Goal: Check status: Check status

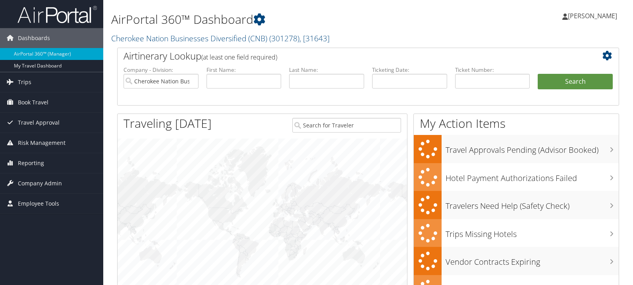
click at [478, 79] on input "text" at bounding box center [492, 81] width 75 height 15
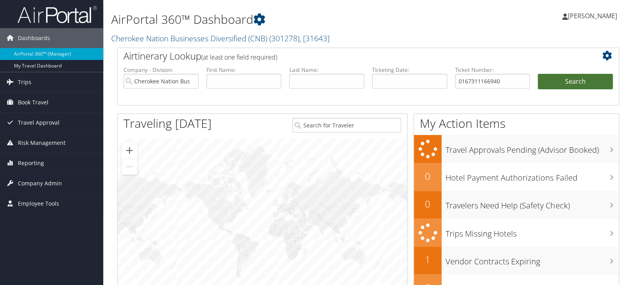
type input "0167311166940"
click at [559, 83] on button "Search" at bounding box center [574, 82] width 75 height 16
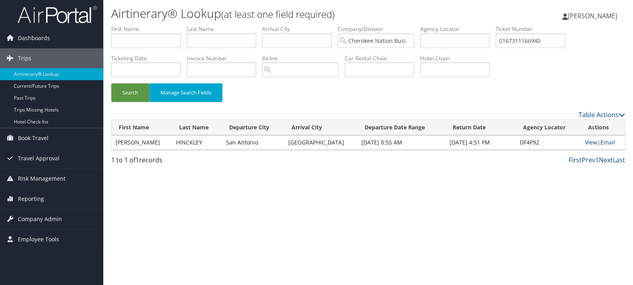
click at [591, 140] on link "View" at bounding box center [591, 143] width 12 height 8
click at [217, 40] on input "text" at bounding box center [221, 40] width 69 height 15
type input "graham"
click at [111, 83] on button "Search" at bounding box center [130, 92] width 38 height 19
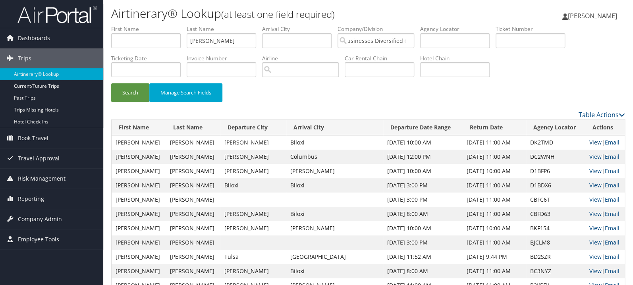
click at [589, 142] on link "View" at bounding box center [595, 143] width 12 height 8
click at [218, 38] on input "graham" at bounding box center [221, 40] width 69 height 15
click at [111, 83] on button "Search" at bounding box center [130, 92] width 38 height 19
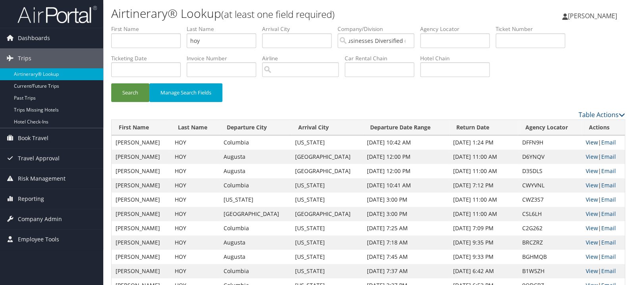
click at [585, 142] on link "View" at bounding box center [591, 143] width 12 height 8
drag, startPoint x: 200, startPoint y: 41, endPoint x: 143, endPoint y: 43, distance: 56.8
click at [187, 43] on input "hoy" at bounding box center [221, 40] width 69 height 15
type input "u"
type input "butler"
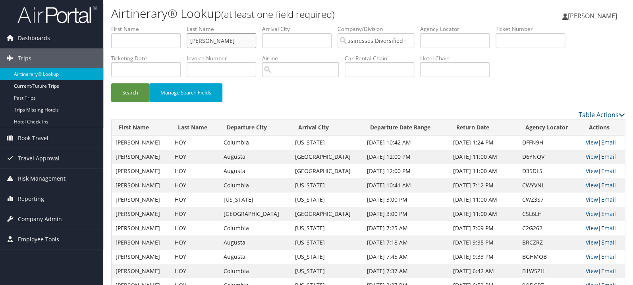
click at [111, 83] on button "Search" at bounding box center [130, 92] width 38 height 19
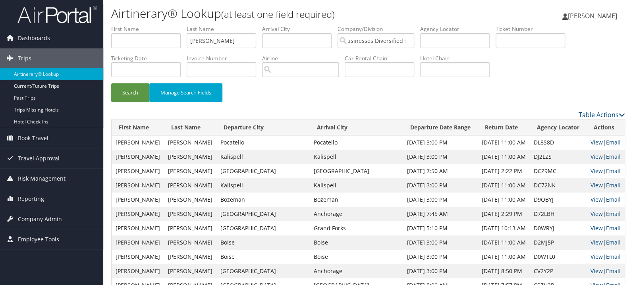
click at [590, 144] on link "View" at bounding box center [596, 143] width 12 height 8
click at [540, 44] on input "text" at bounding box center [529, 40] width 69 height 15
paste input "2057311016051"
type input "2057311016051"
drag, startPoint x: 239, startPoint y: 46, endPoint x: 98, endPoint y: 42, distance: 141.3
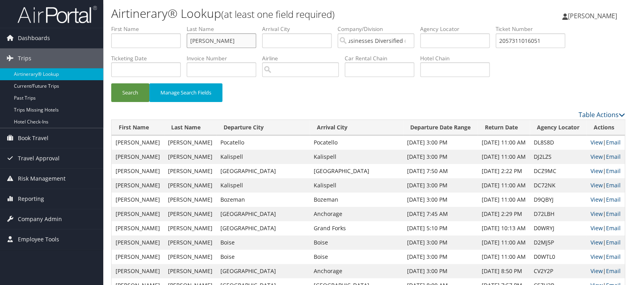
click at [187, 42] on input "butler" at bounding box center [221, 40] width 69 height 15
click at [111, 83] on button "Search" at bounding box center [130, 92] width 38 height 19
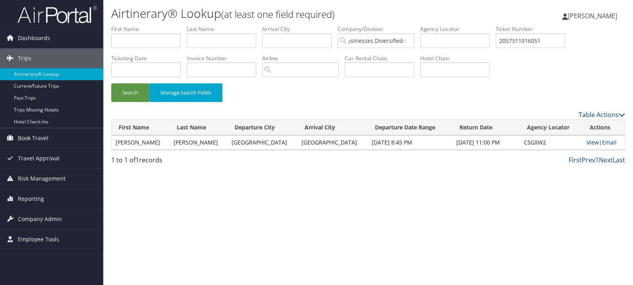
click at [586, 142] on link "View" at bounding box center [592, 143] width 12 height 8
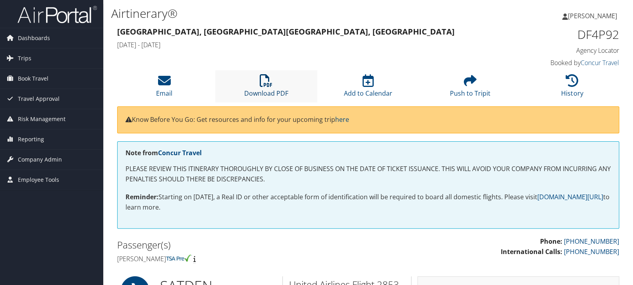
click at [272, 81] on icon at bounding box center [266, 80] width 13 height 13
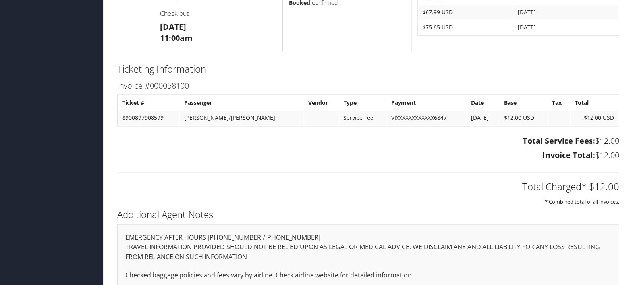
scroll to position [337, 0]
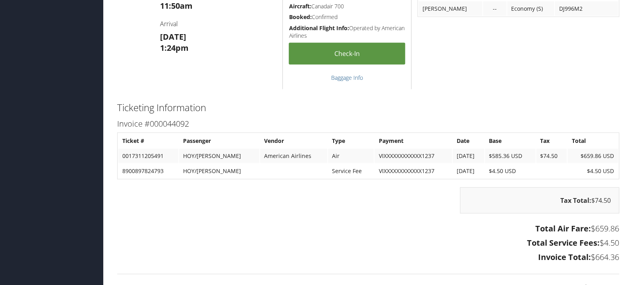
scroll to position [757, 0]
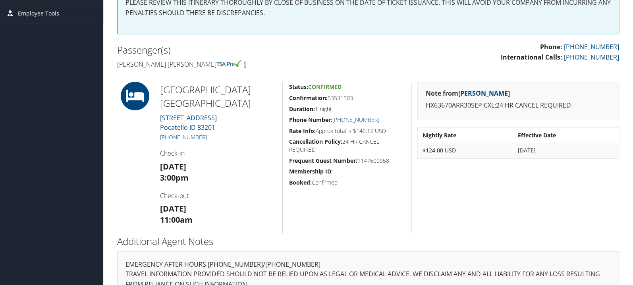
scroll to position [168, 0]
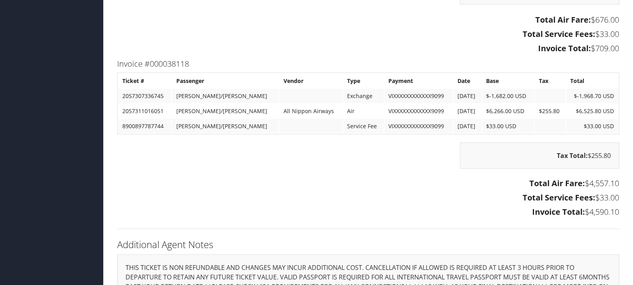
scroll to position [841, 0]
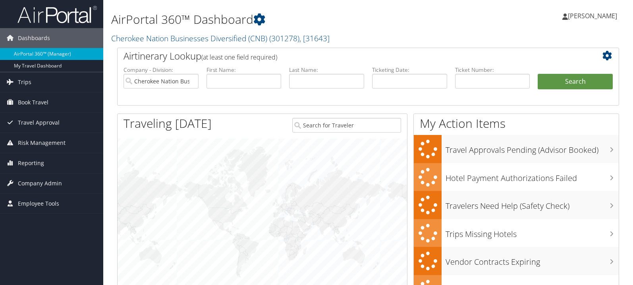
click at [495, 78] on input "text" at bounding box center [492, 81] width 75 height 15
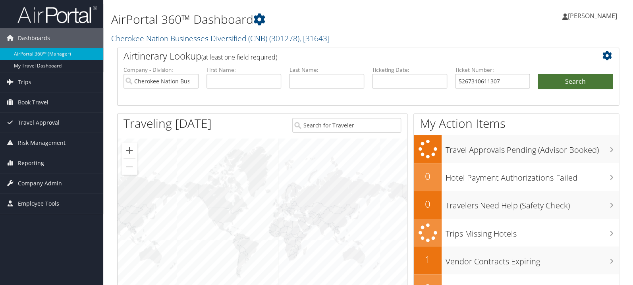
type input "5267310611307"
click at [564, 81] on button "Search" at bounding box center [574, 82] width 75 height 16
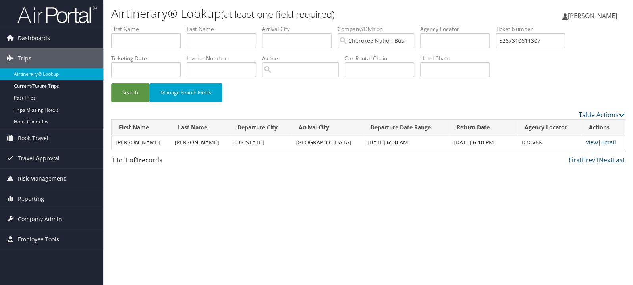
click at [585, 142] on link "View" at bounding box center [591, 143] width 12 height 8
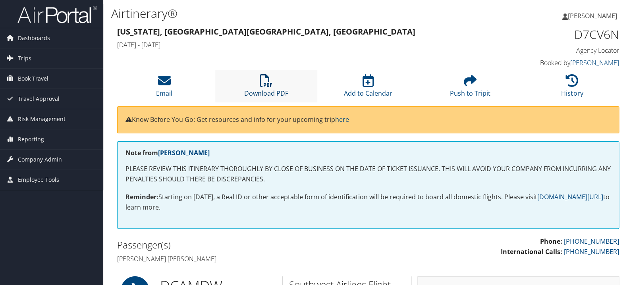
click at [265, 89] on link "Download PDF" at bounding box center [266, 88] width 44 height 19
